Goal: Task Accomplishment & Management: Complete application form

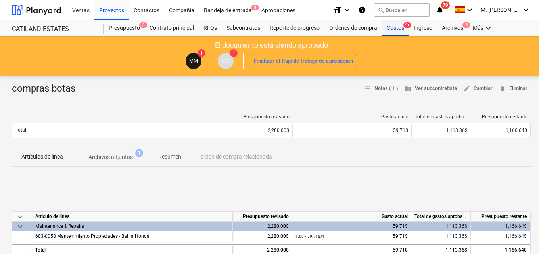
click at [396, 25] on div "Costos 9+" at bounding box center [395, 28] width 27 height 16
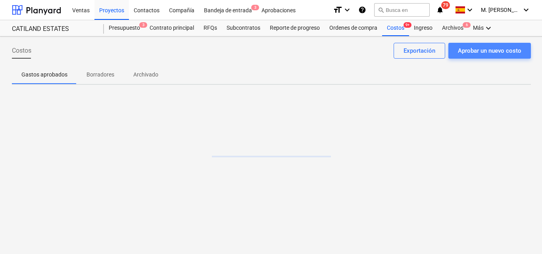
click at [460, 49] on div "Aprobar un nuevo costo" at bounding box center [489, 51] width 63 height 10
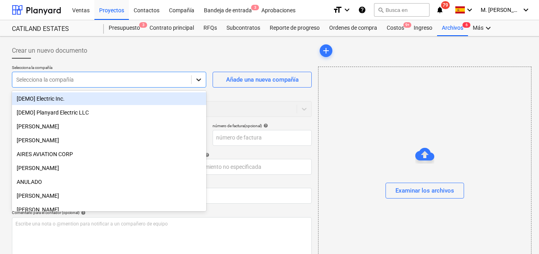
click at [199, 79] on icon at bounding box center [199, 80] width 8 height 8
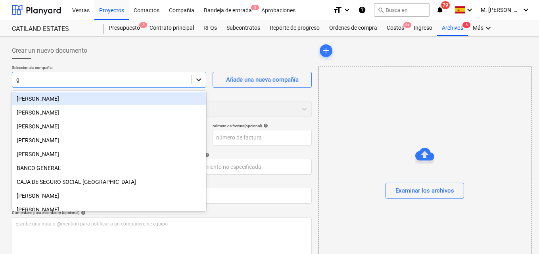
type input "gr"
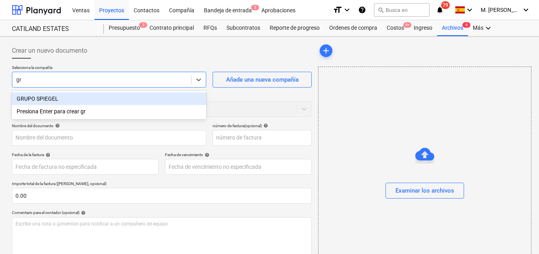
click at [61, 99] on div "GRUPO SPIEGEL" at bounding box center [109, 98] width 194 height 13
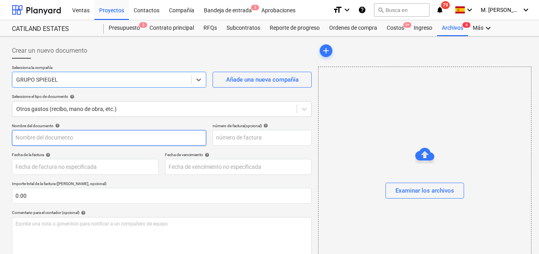
click at [18, 139] on input "text" at bounding box center [109, 138] width 194 height 16
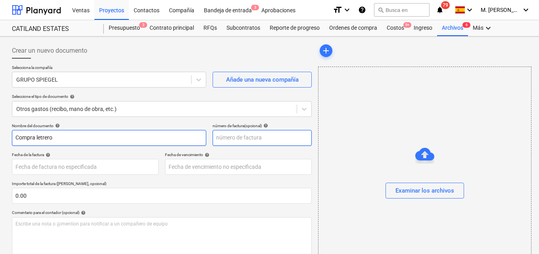
type input "Compra letrero"
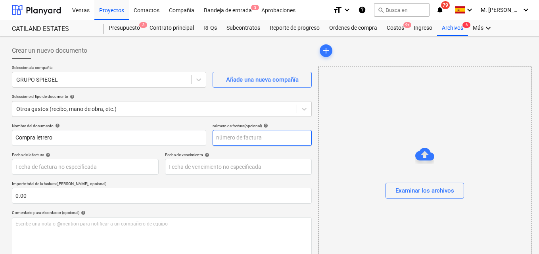
click at [217, 139] on input "text" at bounding box center [262, 138] width 99 height 16
type input "2073168"
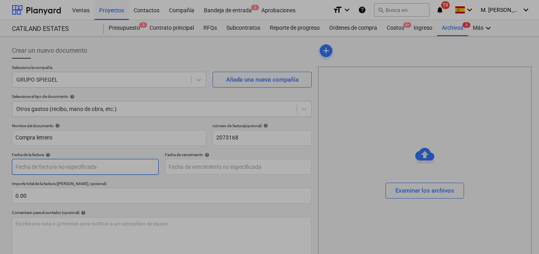
click at [24, 168] on body "Ventas Proyectos Contactos Compañía Bandeja de entrada 3 Aprobaciones format_si…" at bounding box center [269, 127] width 539 height 254
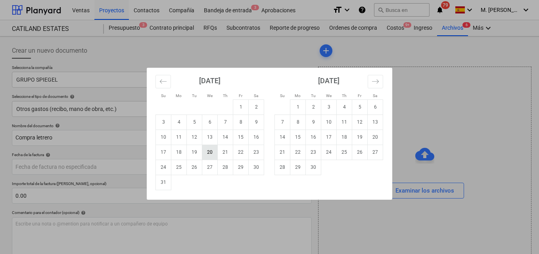
click at [212, 152] on td "20" at bounding box center [209, 152] width 15 height 15
type input "[DATE]"
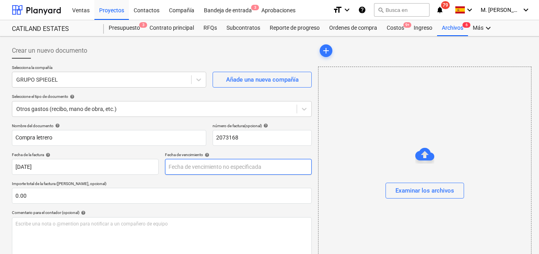
click at [175, 168] on body "Ventas Proyectos Contactos Compañía Bandeja de entrada 3 Aprobaciones format_si…" at bounding box center [269, 127] width 539 height 254
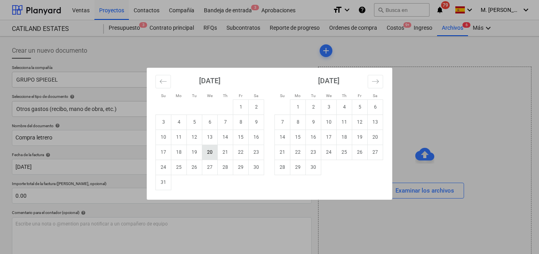
click at [211, 154] on td "20" at bounding box center [209, 152] width 15 height 15
type input "[DATE]"
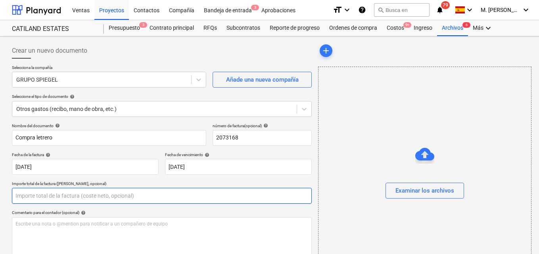
click at [23, 196] on input "text" at bounding box center [162, 196] width 300 height 16
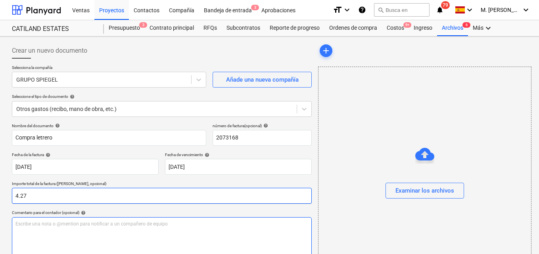
type input "4.27"
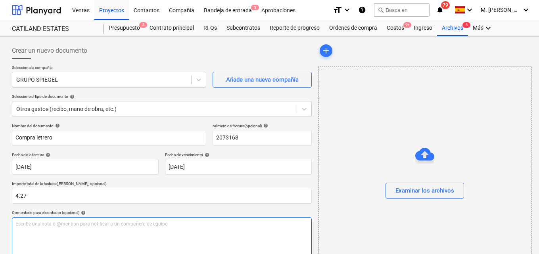
click at [25, 226] on p "Escribe una nota o @mention para notificar a un compañero de equipo ﻿" at bounding box center [161, 224] width 293 height 7
click at [37, 227] on p "Para aprobacion" at bounding box center [161, 224] width 293 height 7
click at [118, 223] on span "Para aprobación compra de letrero para la publicacion de la" at bounding box center [79, 224] width 129 height 6
drag, startPoint x: 142, startPoint y: 223, endPoint x: 159, endPoint y: 223, distance: 17.5
click at [142, 223] on p "Para aprobación compra de letrero para la publicación de la" at bounding box center [161, 224] width 293 height 7
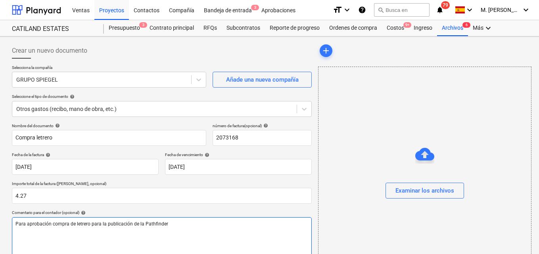
click at [153, 225] on span "Para aprobación compra de letrero para la publicación de la Pathfinder" at bounding box center [91, 224] width 153 height 6
click at [169, 222] on p "Para aprobación compra de letrero para la publicación de la Pathfinder" at bounding box center [161, 224] width 293 height 7
click at [141, 224] on span "Para aprobación compra de letrero para la publicación de la Pathfinder" at bounding box center [91, 224] width 153 height 6
click at [193, 223] on p "Para aprobación compra de letrero para la publicación de la camioneta ( Pathfin…" at bounding box center [161, 224] width 293 height 7
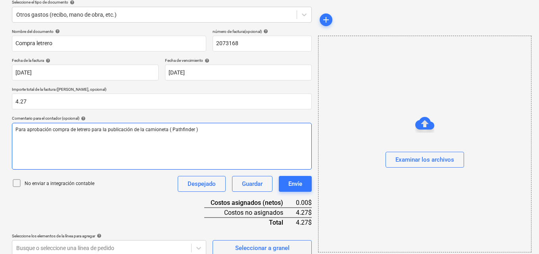
scroll to position [103, 0]
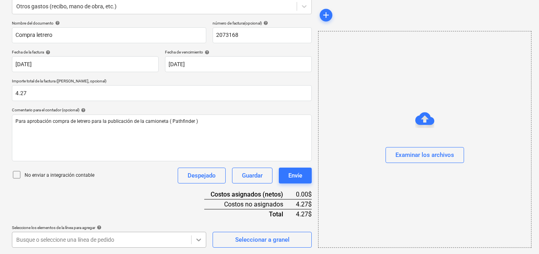
click at [200, 152] on body "Ventas Proyectos Contactos Compañía Bandeja de entrada 3 Aprobaciones format_si…" at bounding box center [269, 24] width 539 height 254
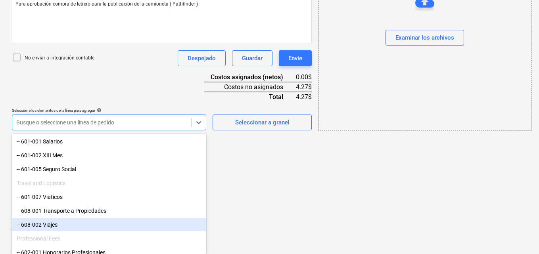
scroll to position [79, 0]
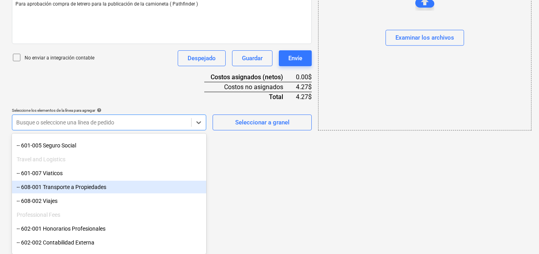
click at [114, 192] on div "-- 608-001 Transporte a Propiedades" at bounding box center [109, 187] width 194 height 13
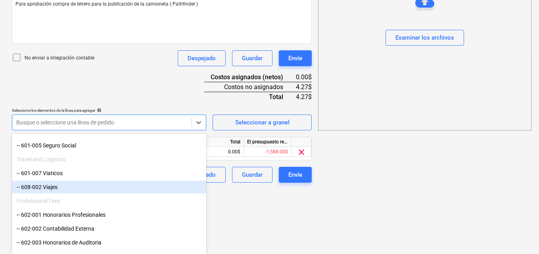
scroll to position [155, 0]
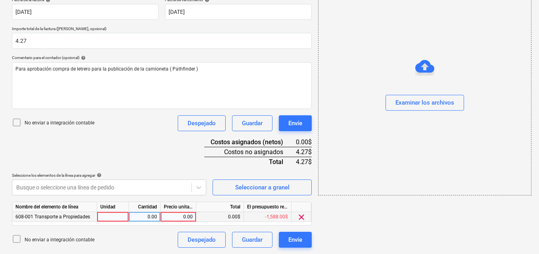
click at [300, 219] on span "clear" at bounding box center [302, 218] width 10 height 10
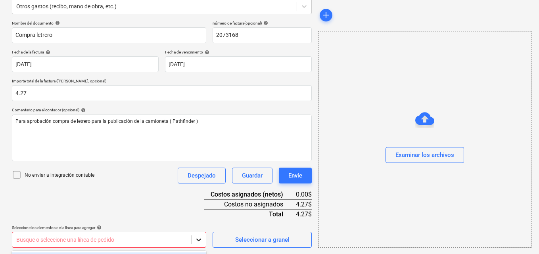
scroll to position [220, 0]
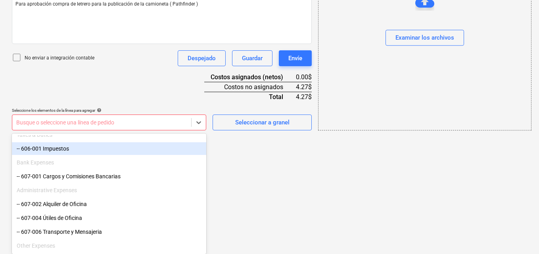
scroll to position [516, 0]
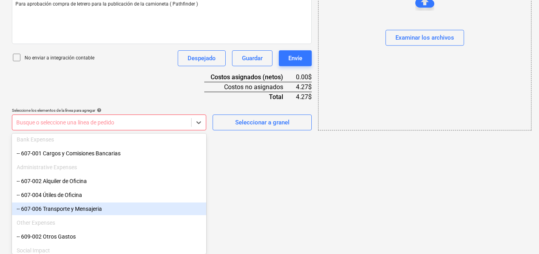
click at [87, 209] on div "-- 607-006 Transporte y Mensajeria" at bounding box center [109, 209] width 194 height 13
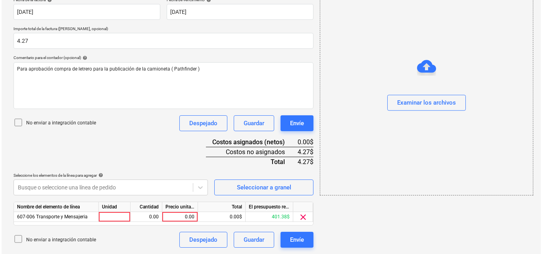
scroll to position [155, 0]
click at [113, 217] on div at bounding box center [113, 217] width 32 height 10
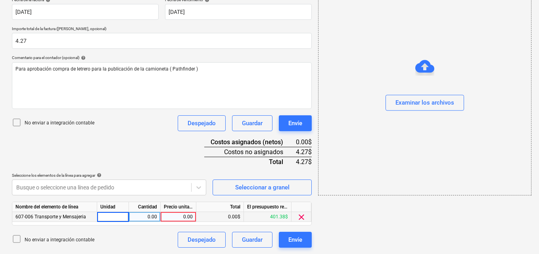
type input "1"
click at [142, 215] on div "0.00" at bounding box center [144, 217] width 25 height 10
type input "1"
click at [181, 215] on div "0.00" at bounding box center [178, 217] width 29 height 10
type input "4.27"
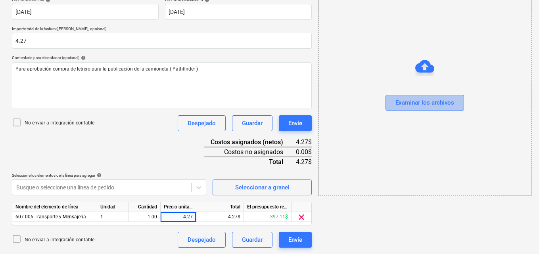
click at [400, 105] on div "Examinar los archivos" at bounding box center [425, 103] width 59 height 10
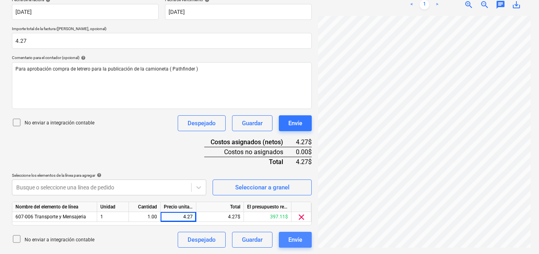
click at [303, 238] on button "Envíe" at bounding box center [295, 240] width 33 height 16
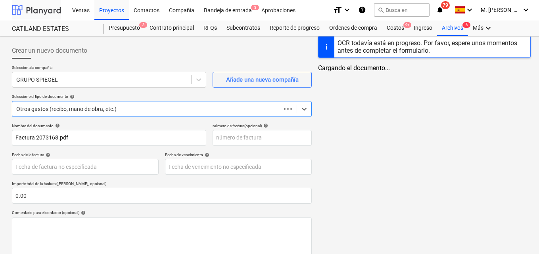
scroll to position [83, 0]
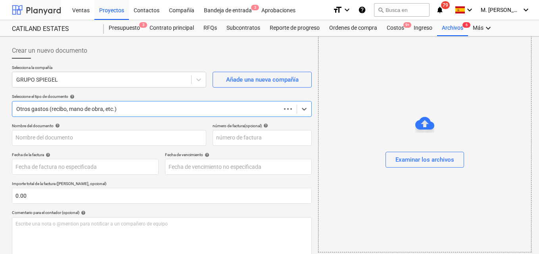
scroll to position [83, 0]
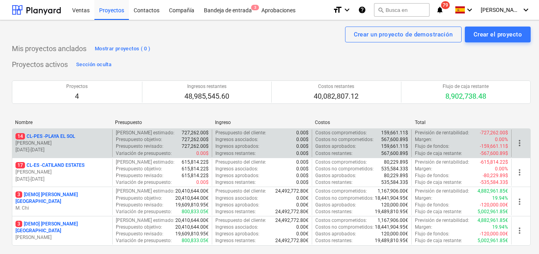
click at [85, 141] on p "[PERSON_NAME]" at bounding box center [62, 143] width 94 height 7
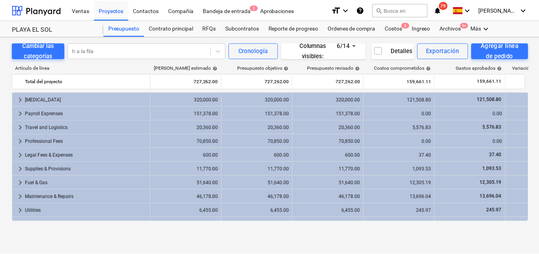
scroll to position [25, 0]
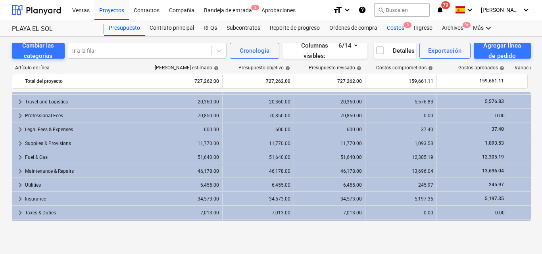
click at [397, 27] on div "Costos 3" at bounding box center [395, 28] width 27 height 16
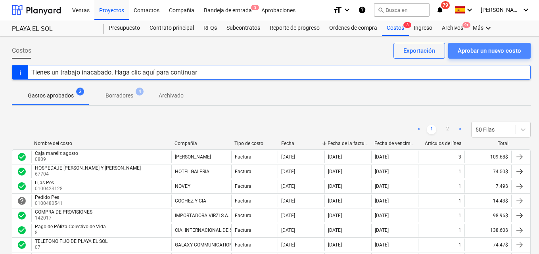
click at [475, 54] on div "Aprobar un nuevo costo" at bounding box center [489, 51] width 63 height 10
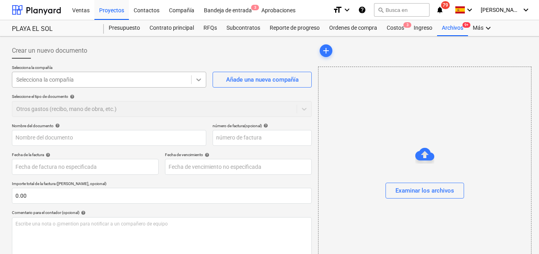
click at [200, 83] on icon at bounding box center [199, 80] width 8 height 8
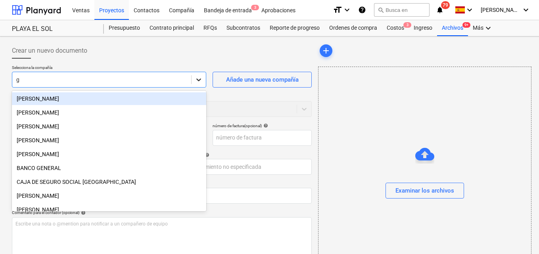
type input "gr"
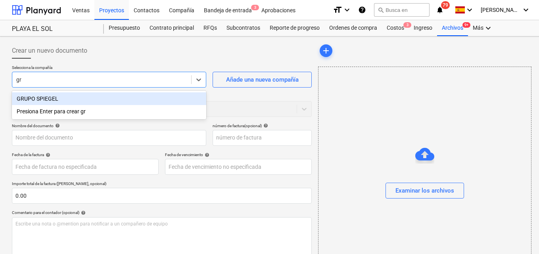
click at [59, 100] on div "GRUPO SPIEGEL" at bounding box center [109, 98] width 194 height 13
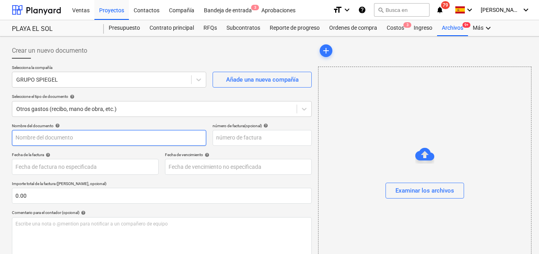
click at [16, 136] on input "text" at bounding box center [109, 138] width 194 height 16
type input "Material para PES"
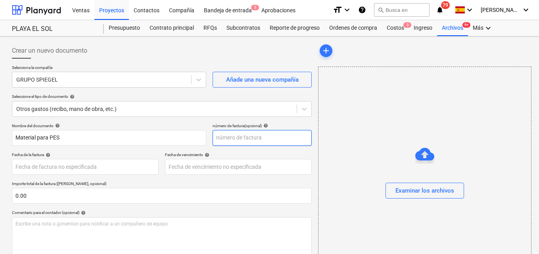
click at [218, 137] on input "text" at bounding box center [262, 138] width 99 height 16
click at [223, 139] on input "text" at bounding box center [262, 138] width 99 height 16
type input "2071876"
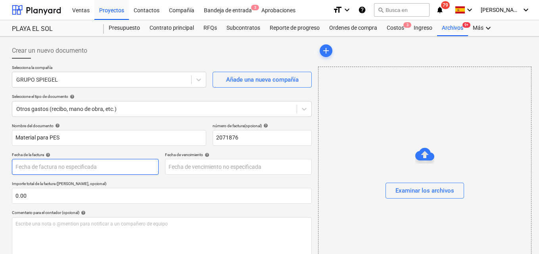
click at [19, 168] on body "Ventas Proyectos Contactos Compañía Bandeja de entrada 3 Aprobaciones format_si…" at bounding box center [269, 127] width 539 height 254
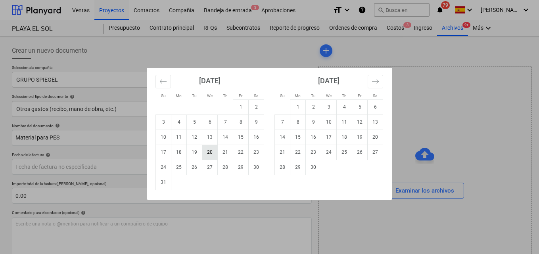
click at [210, 155] on td "20" at bounding box center [209, 152] width 15 height 15
type input "[DATE]"
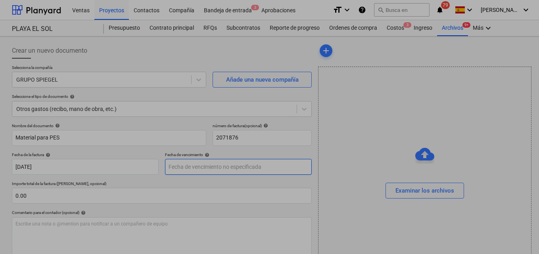
click at [178, 168] on body "Ventas Proyectos Contactos Compañía Bandeja de entrada 3 Aprobaciones format_si…" at bounding box center [269, 127] width 539 height 254
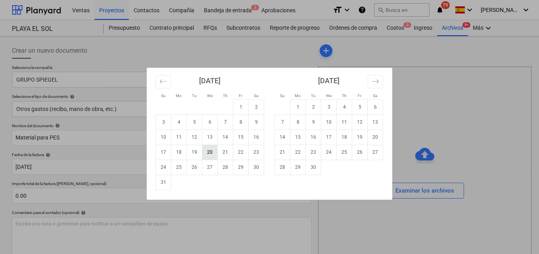
click at [209, 153] on td "20" at bounding box center [209, 152] width 15 height 15
type input "[DATE]"
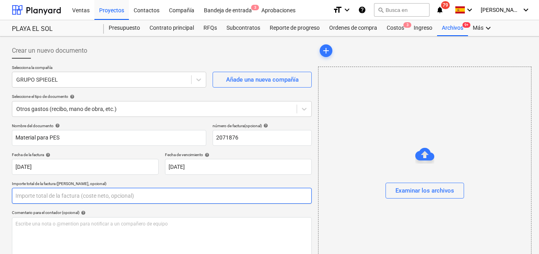
click at [28, 193] on input "text" at bounding box center [162, 196] width 300 height 16
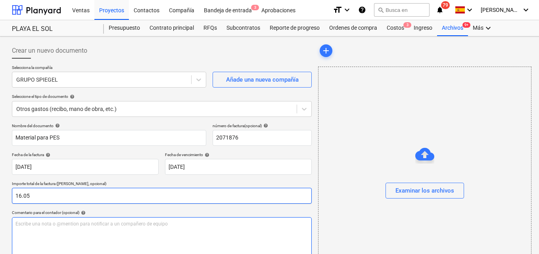
type input "16.05"
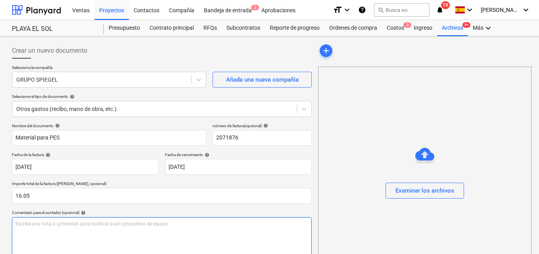
click at [22, 225] on p "Escribe una nota o @mention para notificar a un compañero de equipo ﻿" at bounding box center [161, 224] width 293 height 7
click at [39, 224] on span "Para aprobacion" at bounding box center [33, 224] width 36 height 6
drag, startPoint x: 159, startPoint y: 223, endPoint x: 169, endPoint y: 223, distance: 9.9
click at [160, 223] on span "Para aprobación compra de dos sacos de cemento para trabajos en PES" at bounding box center [93, 224] width 157 height 6
click at [169, 224] on span "Para aprobación compra de dos sacos de cemento para trabajos en(PES" at bounding box center [93, 224] width 156 height 6
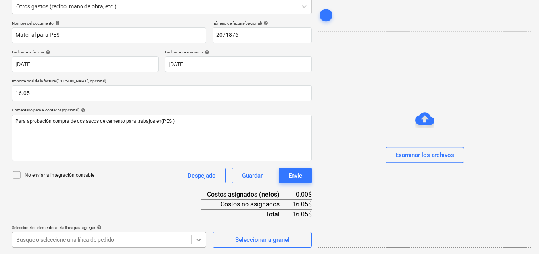
scroll to position [220, 0]
click at [198, 152] on body "Ventas Proyectos Contactos Compañía Bandeja de entrada 3 Aprobaciones format_si…" at bounding box center [269, 24] width 539 height 254
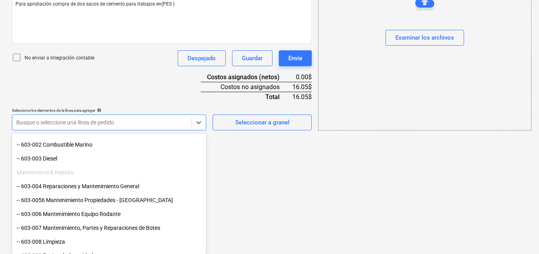
scroll to position [357, 0]
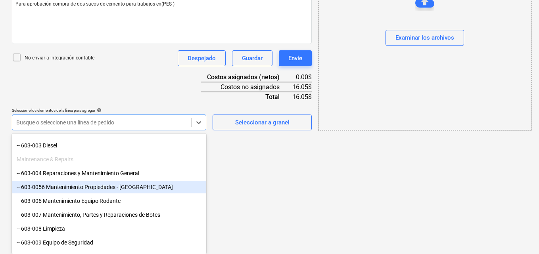
click at [105, 189] on div "-- 603-0056 Mantenimiento Propiedades - [GEOGRAPHIC_DATA]" at bounding box center [109, 187] width 194 height 13
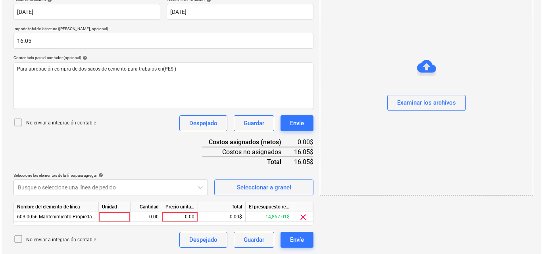
scroll to position [155, 0]
click at [119, 218] on div at bounding box center [113, 217] width 32 height 10
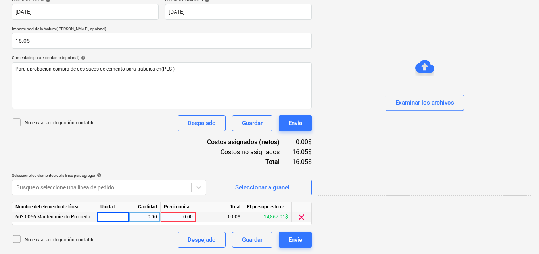
type input "1"
click at [147, 218] on div "0.00" at bounding box center [144, 217] width 25 height 10
type input "1"
click at [183, 217] on div "0.00" at bounding box center [178, 217] width 29 height 10
type input "16.05"
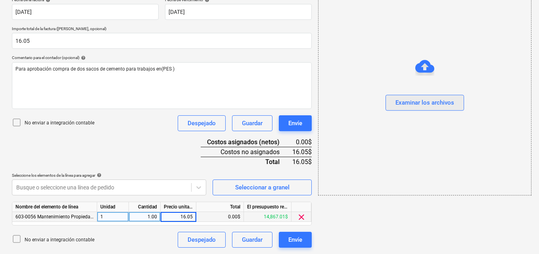
click at [428, 105] on div "Examinar los archivos" at bounding box center [425, 103] width 59 height 10
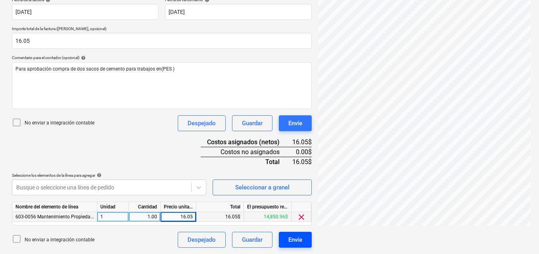
click at [300, 244] on div "Envíe" at bounding box center [296, 240] width 14 height 10
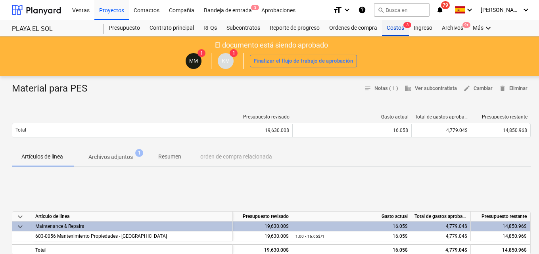
click at [393, 27] on div "Costos 3" at bounding box center [395, 28] width 27 height 16
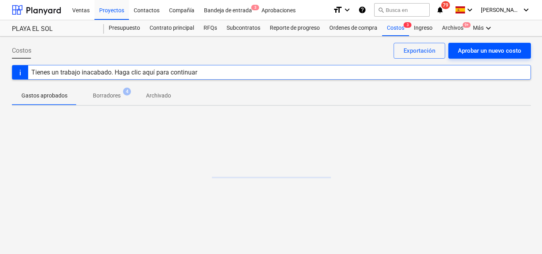
click at [466, 50] on div "Aprobar un nuevo costo" at bounding box center [489, 51] width 63 height 10
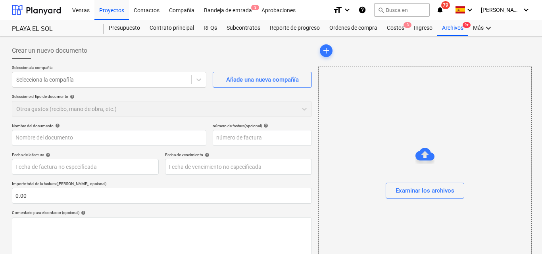
type input "0.00"
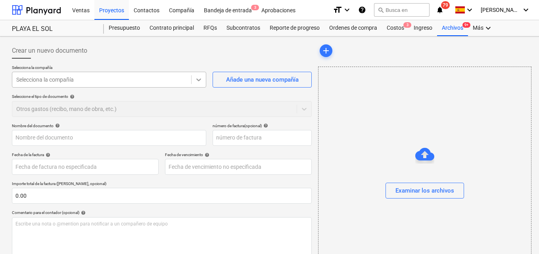
click at [199, 80] on icon at bounding box center [199, 80] width 8 height 8
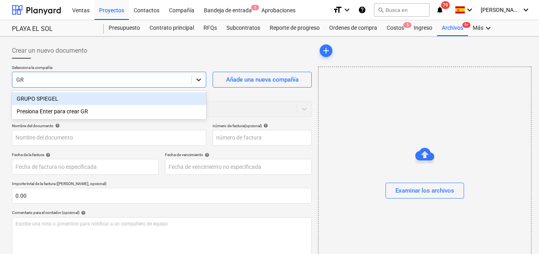
type input "GRU"
click at [84, 99] on div "GRUPO SPIEGEL" at bounding box center [109, 98] width 194 height 13
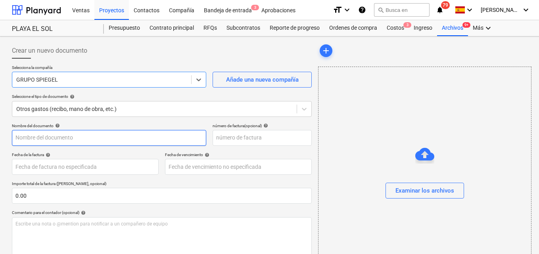
click at [19, 139] on input "text" at bounding box center [109, 138] width 194 height 16
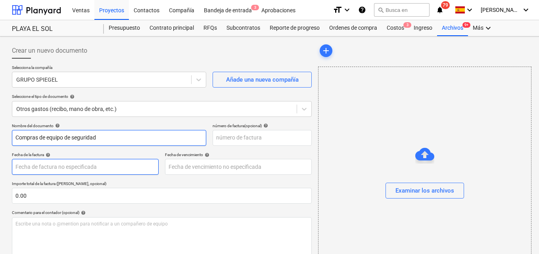
type input "Compras de equipo de seguridad"
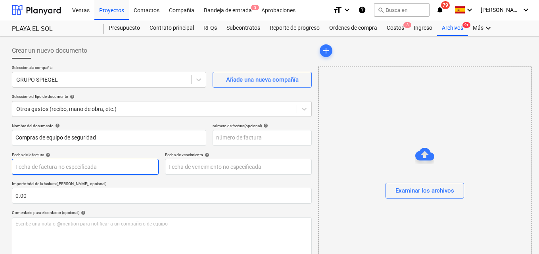
click at [25, 169] on body "Ventas Proyectos Contactos Compañía Bandeja de entrada 3 Aprobaciones format_si…" at bounding box center [269, 127] width 539 height 254
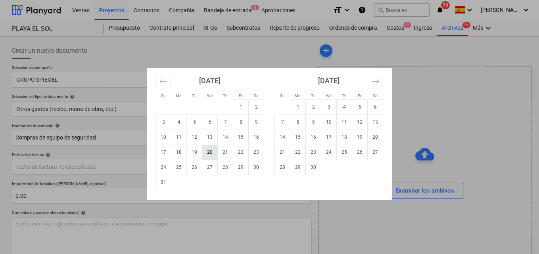
click at [207, 154] on td "20" at bounding box center [209, 152] width 15 height 15
type input "[DATE]"
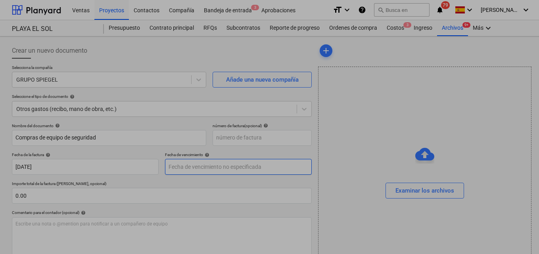
click at [188, 169] on body "Ventas Proyectos Contactos Compañía Bandeja de entrada 3 Aprobaciones format_si…" at bounding box center [269, 127] width 539 height 254
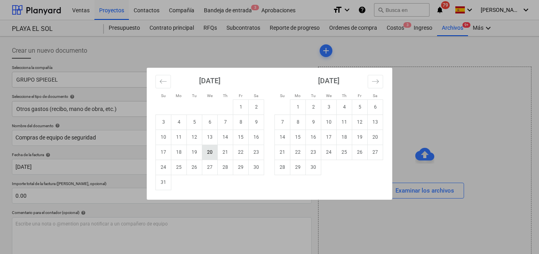
click at [215, 153] on td "20" at bounding box center [209, 152] width 15 height 15
type input "[DATE]"
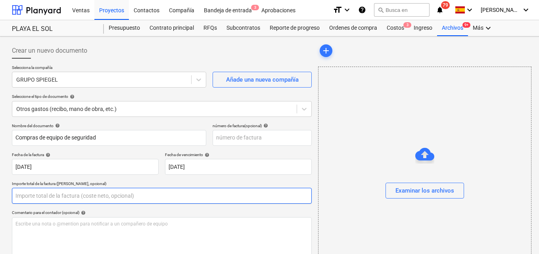
click at [29, 196] on input "text" at bounding box center [162, 196] width 300 height 16
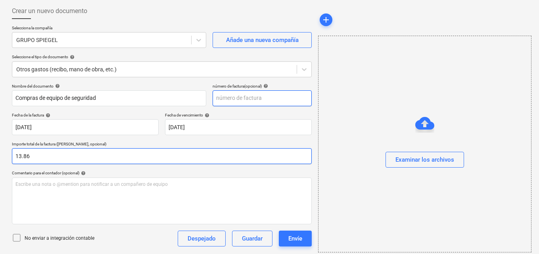
type input "13.86"
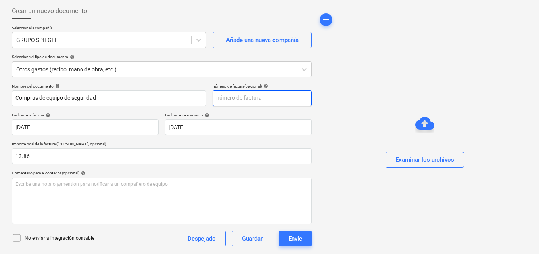
click at [225, 100] on input "text" at bounding box center [262, 98] width 99 height 16
click at [277, 99] on input "text" at bounding box center [262, 98] width 99 height 16
type input "2071931"
click at [352, 173] on div at bounding box center [425, 171] width 213 height 6
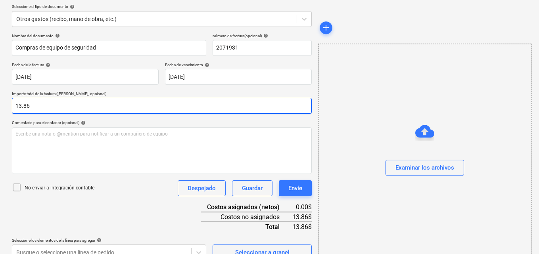
scroll to position [103, 0]
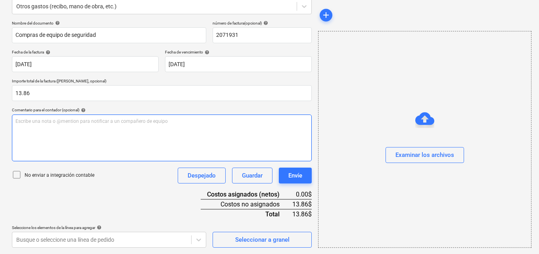
click at [19, 122] on p "Escribe una nota o @mention para notificar a un compañero de equipo ﻿" at bounding box center [161, 121] width 293 height 7
click at [35, 121] on span "Para aprobacion" at bounding box center [33, 122] width 36 height 6
click at [55, 122] on p "Para aprobación" at bounding box center [161, 121] width 293 height 7
click at [132, 121] on span "Para aprobación compra de un par de botas para trabajdor de" at bounding box center [82, 122] width 134 height 6
click at [152, 121] on p "Para aprobación compra de un par de botas para trabajador de" at bounding box center [161, 121] width 293 height 7
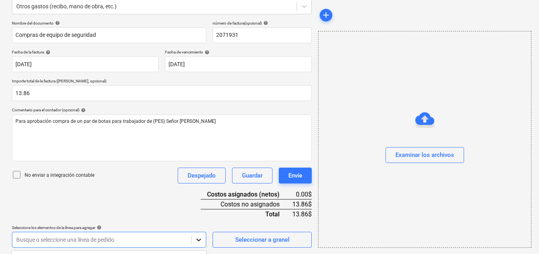
scroll to position [220, 0]
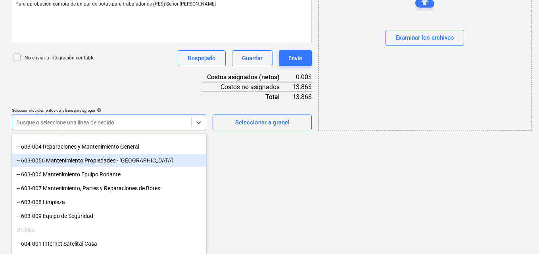
scroll to position [397, 0]
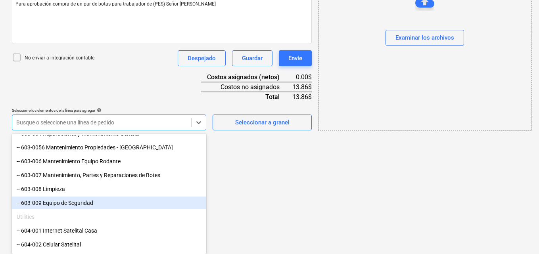
click at [80, 202] on div "-- 603-009 Equipo de Seguridad" at bounding box center [109, 203] width 194 height 13
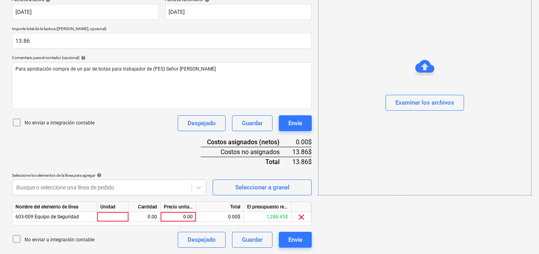
scroll to position [155, 0]
click at [105, 219] on div at bounding box center [113, 217] width 32 height 10
type input "1"
click at [146, 216] on div "0.00" at bounding box center [144, 217] width 25 height 10
type input "1"
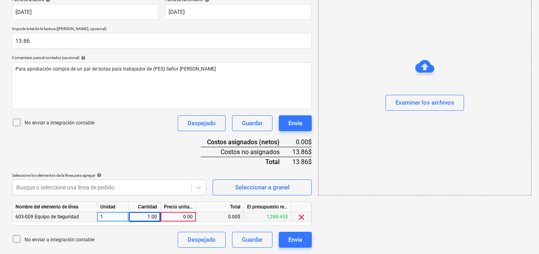
click at [184, 216] on div "0.00" at bounding box center [178, 217] width 29 height 10
type input "13.86"
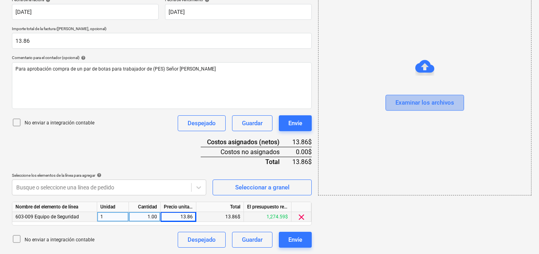
click at [417, 102] on div "Examinar los archivos" at bounding box center [425, 103] width 59 height 10
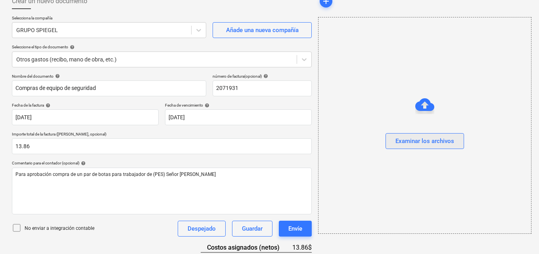
scroll to position [0, 0]
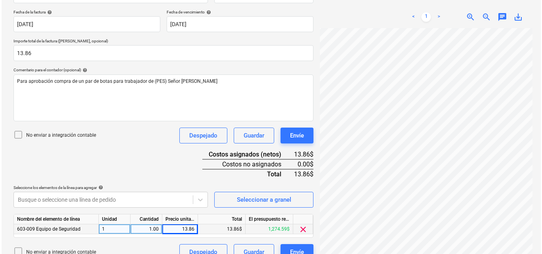
scroll to position [155, 0]
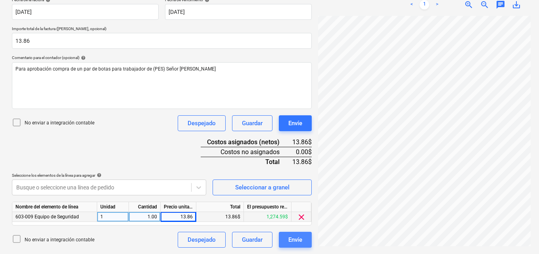
click at [299, 232] on button "Envíe" at bounding box center [295, 240] width 33 height 16
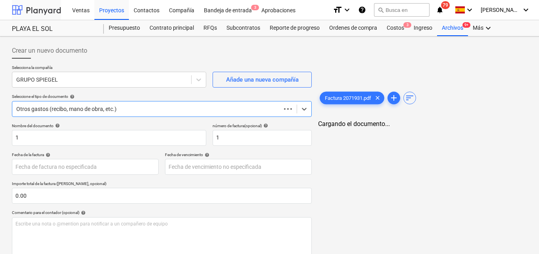
scroll to position [83, 0]
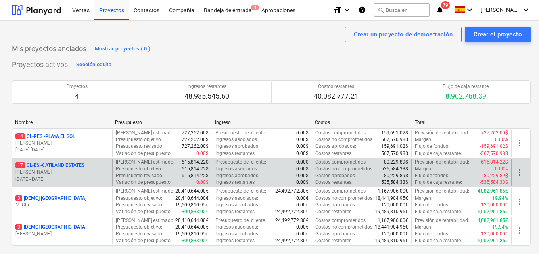
click at [94, 172] on p "[PERSON_NAME]" at bounding box center [62, 172] width 94 height 7
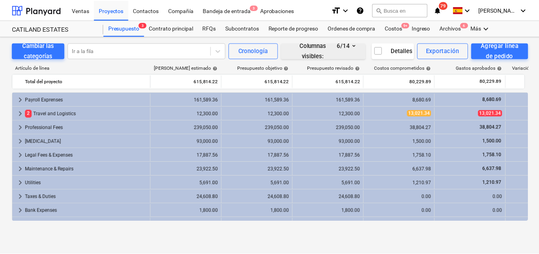
scroll to position [51, 0]
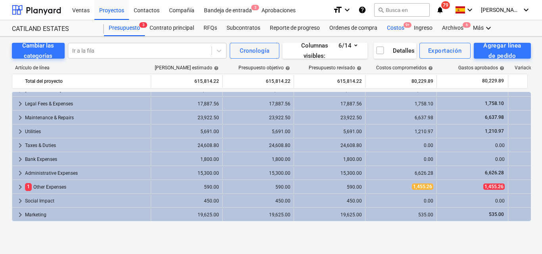
click at [397, 29] on div "Costos 9+" at bounding box center [395, 28] width 27 height 16
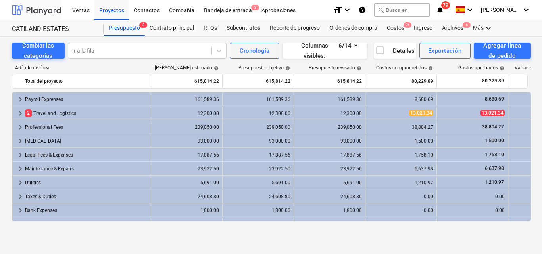
scroll to position [51, 0]
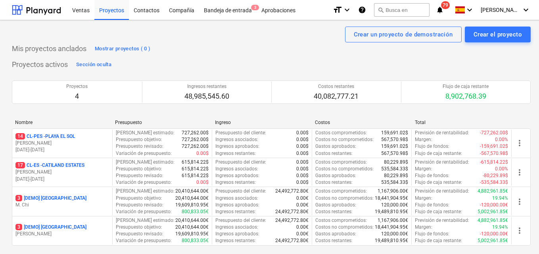
click at [75, 138] on p "14 CL-PES - PLAYA EL SOL" at bounding box center [45, 136] width 60 height 7
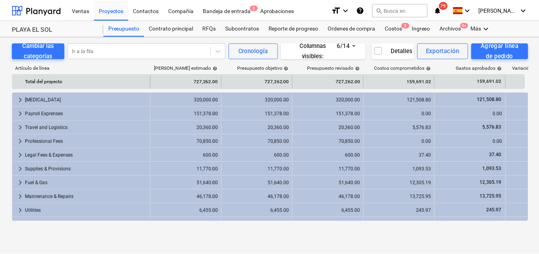
scroll to position [25, 0]
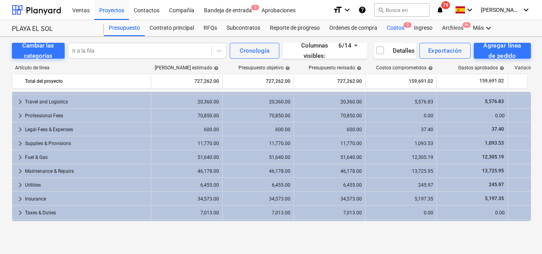
click at [392, 26] on div "Costos 3" at bounding box center [395, 28] width 27 height 16
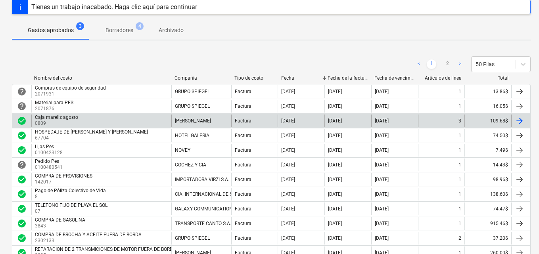
scroll to position [79, 0]
